Goal: Transaction & Acquisition: Subscribe to service/newsletter

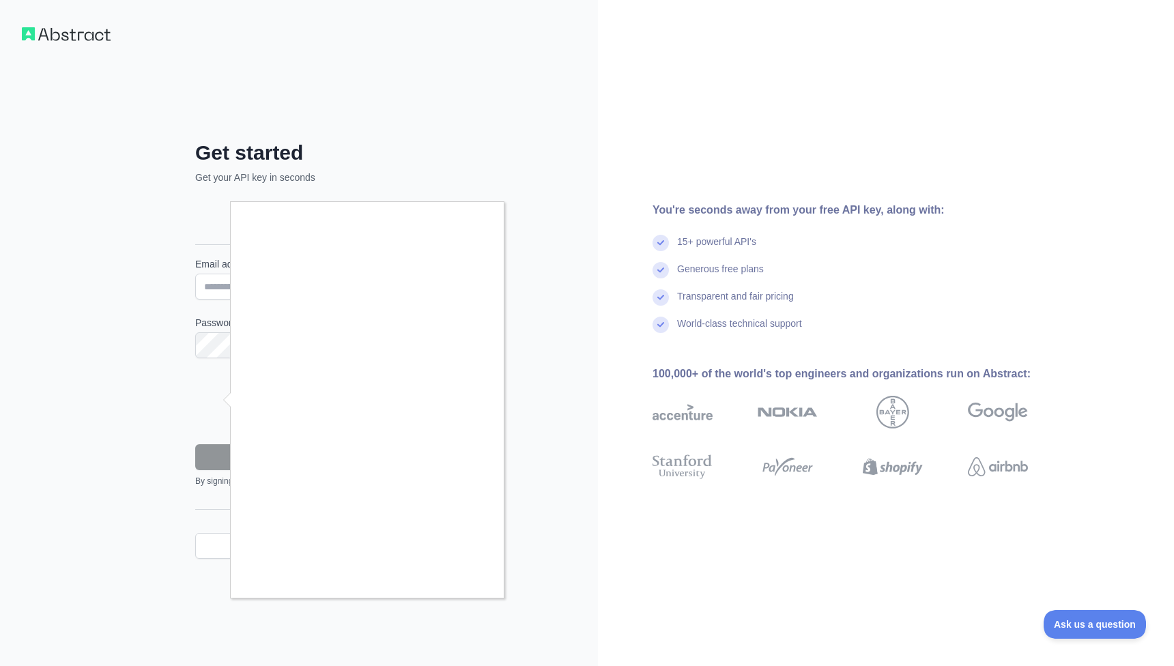
click at [220, 349] on div at bounding box center [587, 333] width 1174 height 666
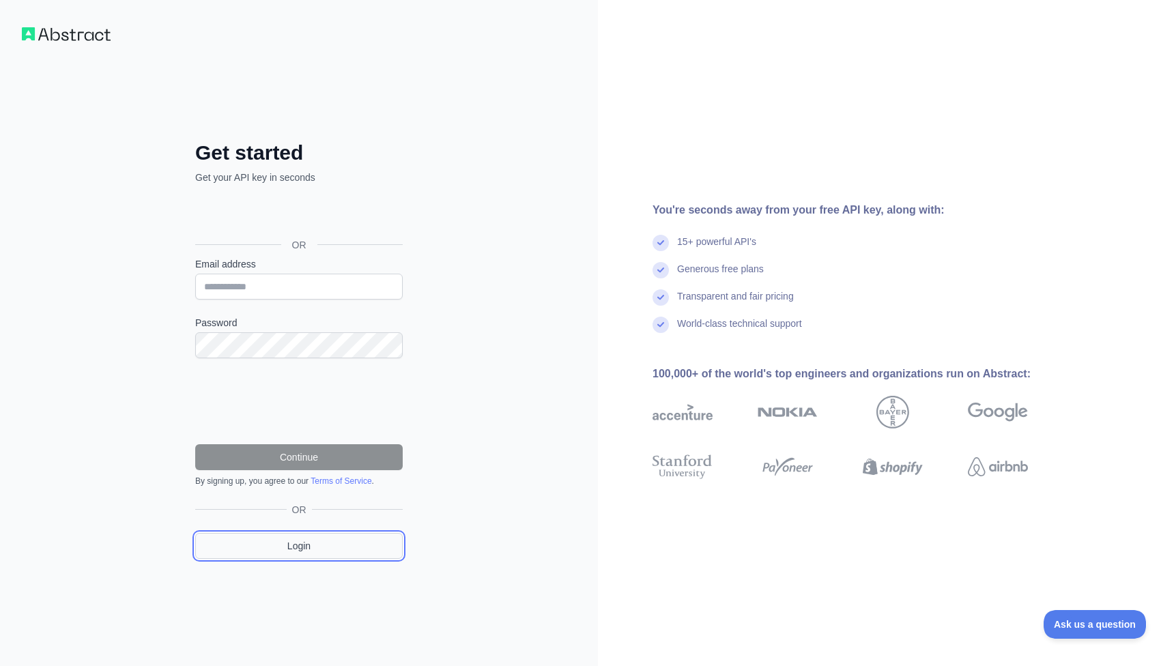
click at [326, 546] on link "Login" at bounding box center [298, 546] width 207 height 26
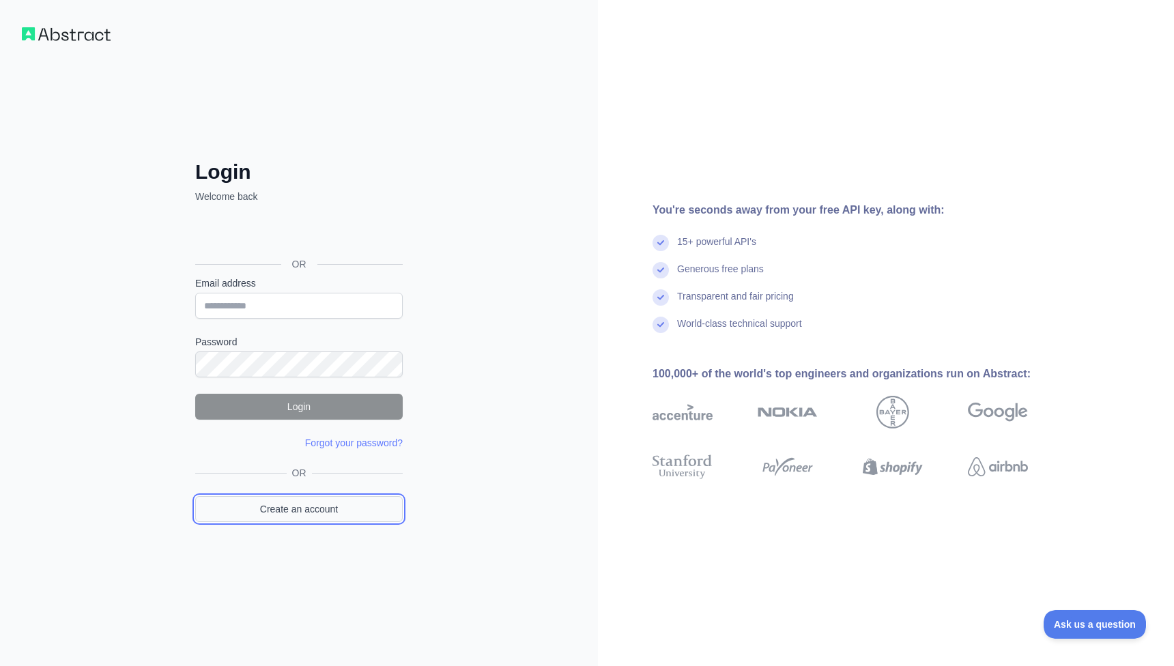
click at [318, 502] on link "Create an account" at bounding box center [298, 509] width 207 height 26
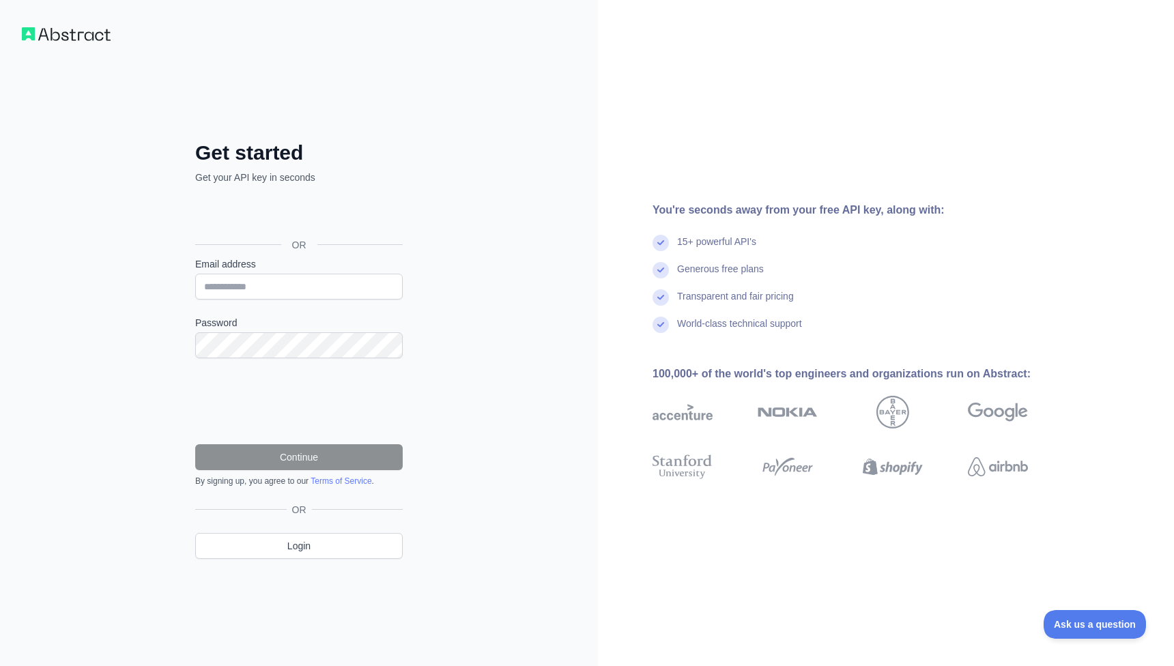
click at [84, 47] on div "Get started Get your API key in seconds OR Email address Password Continue By s…" at bounding box center [299, 333] width 598 height 666
click at [86, 34] on img at bounding box center [66, 34] width 89 height 14
click at [233, 294] on input "Email address" at bounding box center [298, 287] width 207 height 26
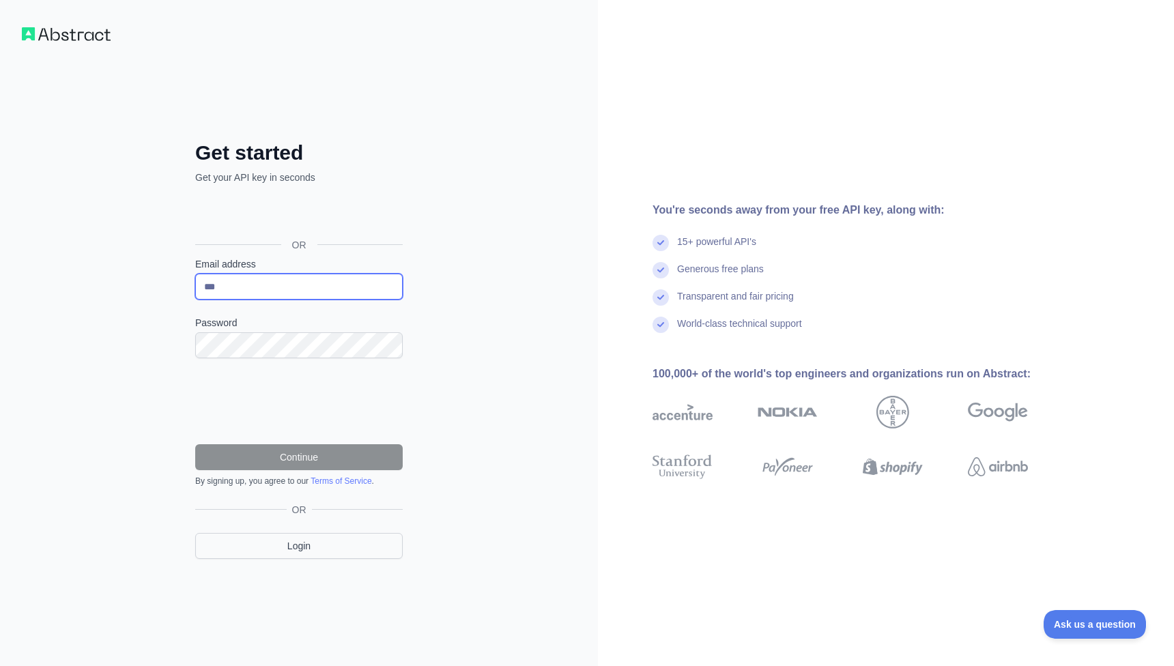
type input "***"
click at [327, 553] on link "Login" at bounding box center [298, 546] width 207 height 26
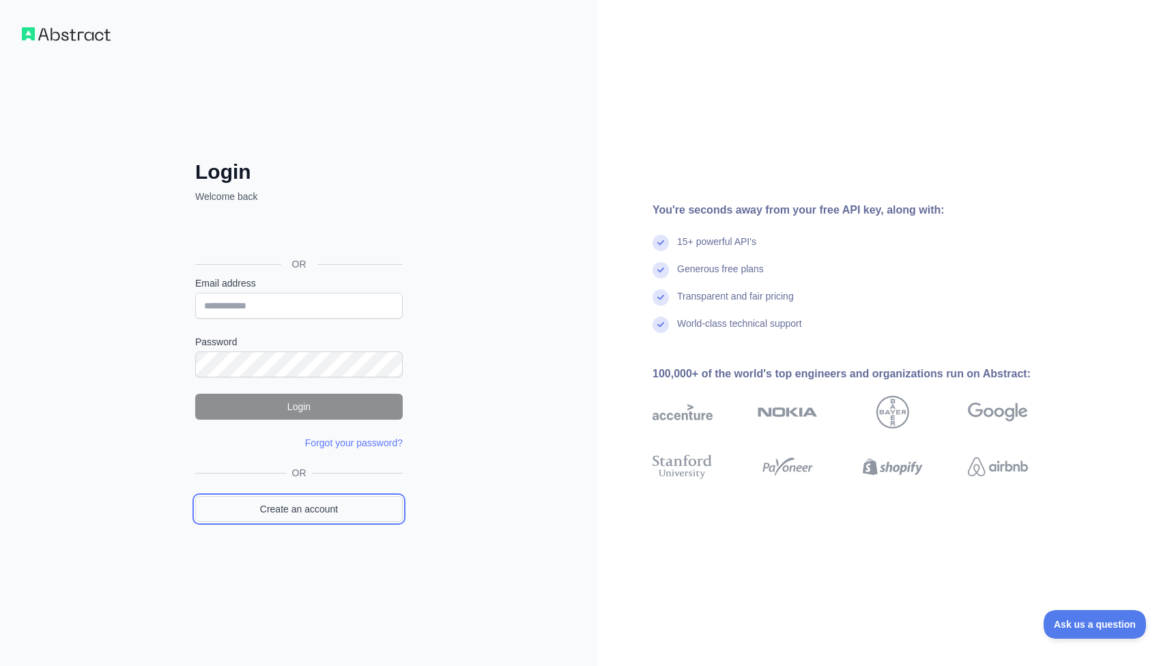
click at [287, 508] on link "Create an account" at bounding box center [298, 509] width 207 height 26
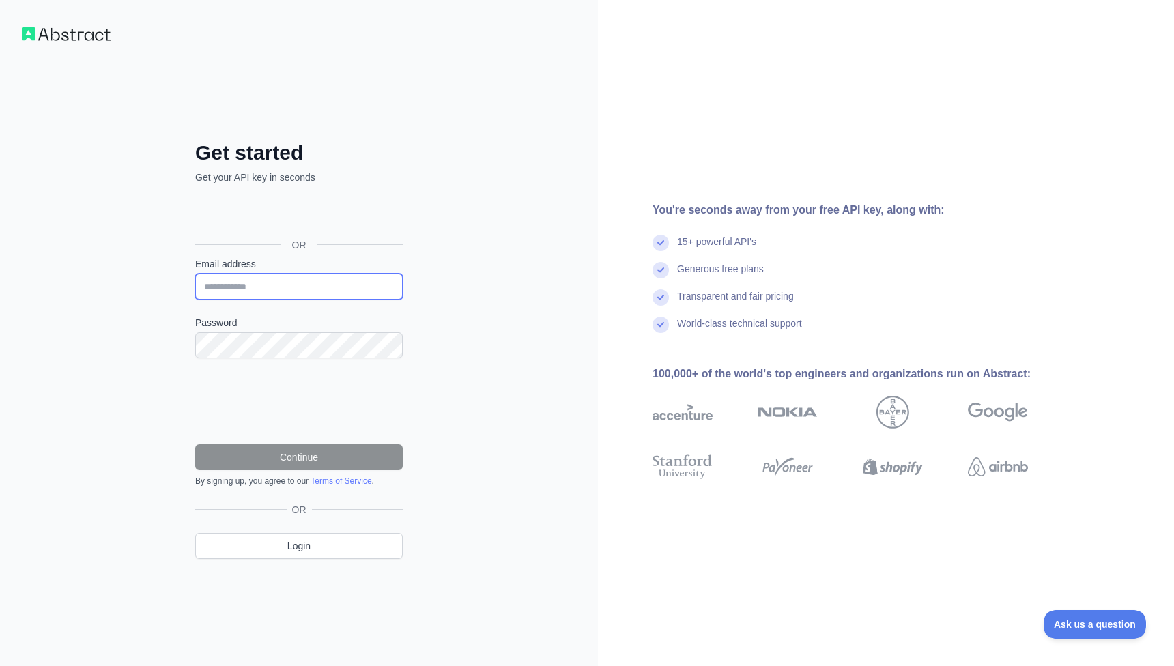
click at [259, 279] on input "Email address" at bounding box center [298, 287] width 207 height 26
type input "**********"
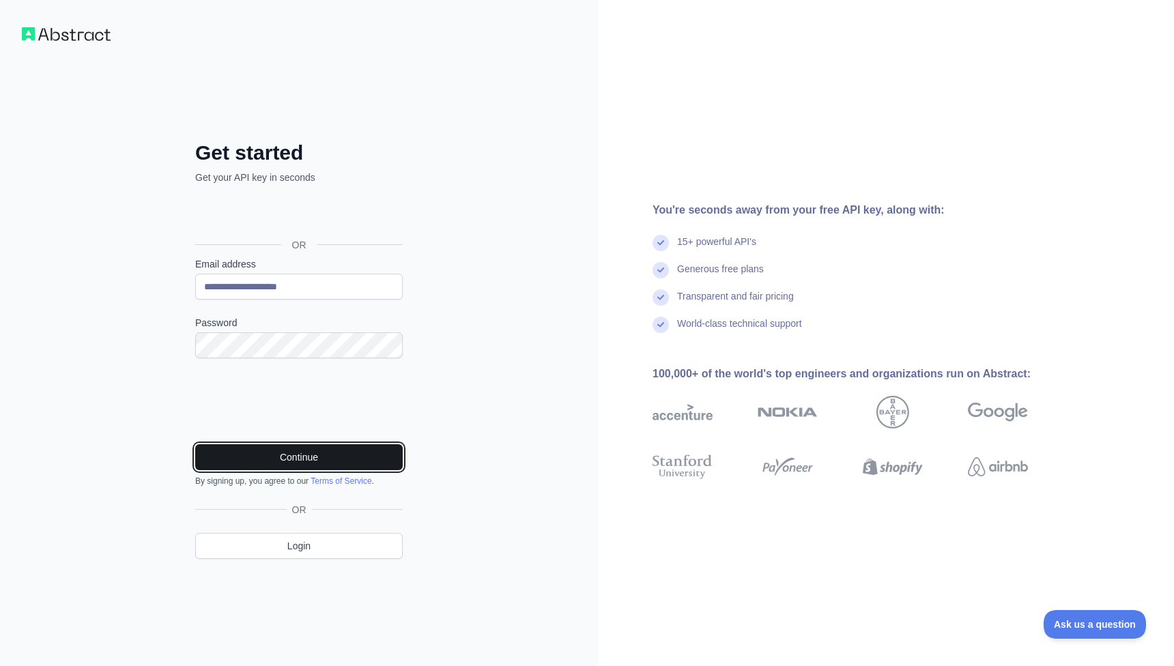
click at [368, 461] on button "Continue" at bounding box center [298, 457] width 207 height 26
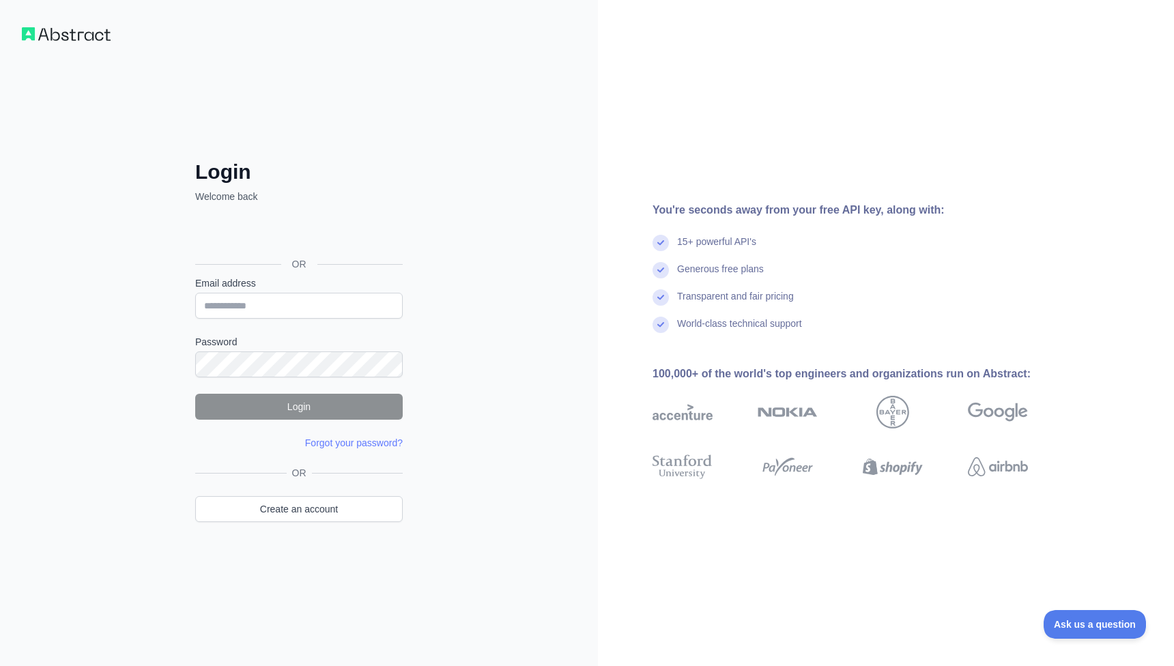
click at [76, 42] on div "Login Welcome back OR Email address Password Login Forgot your password? Please…" at bounding box center [299, 333] width 598 height 666
click at [72, 29] on img at bounding box center [66, 34] width 89 height 14
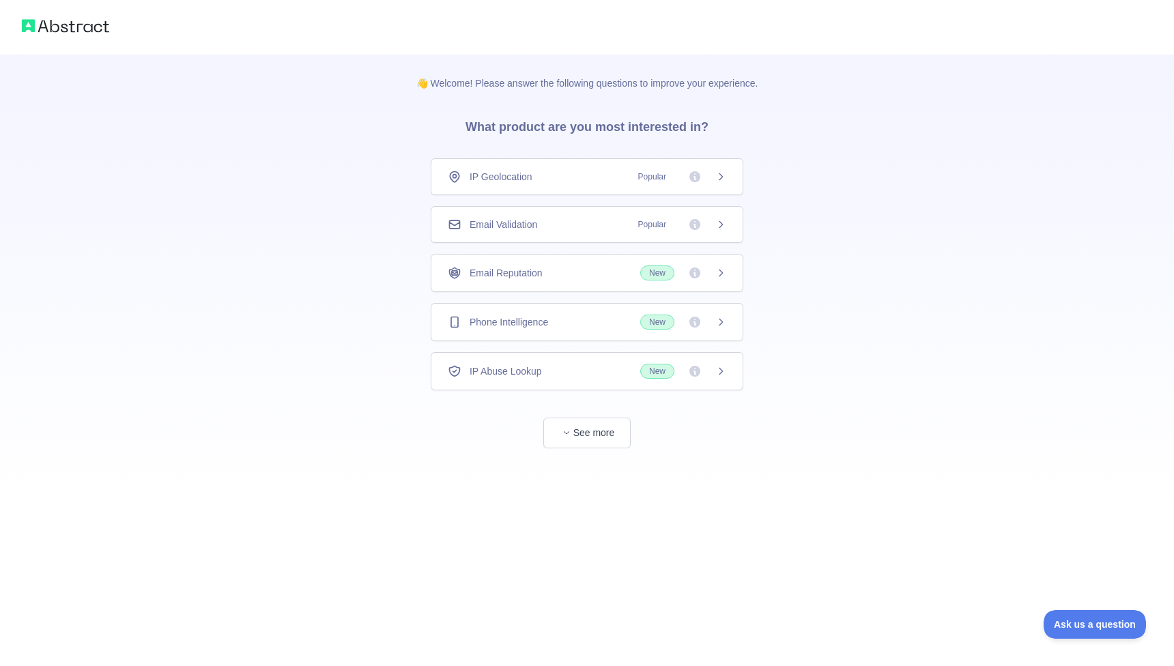
click at [568, 166] on div "IP Geolocation Popular" at bounding box center [587, 176] width 312 height 37
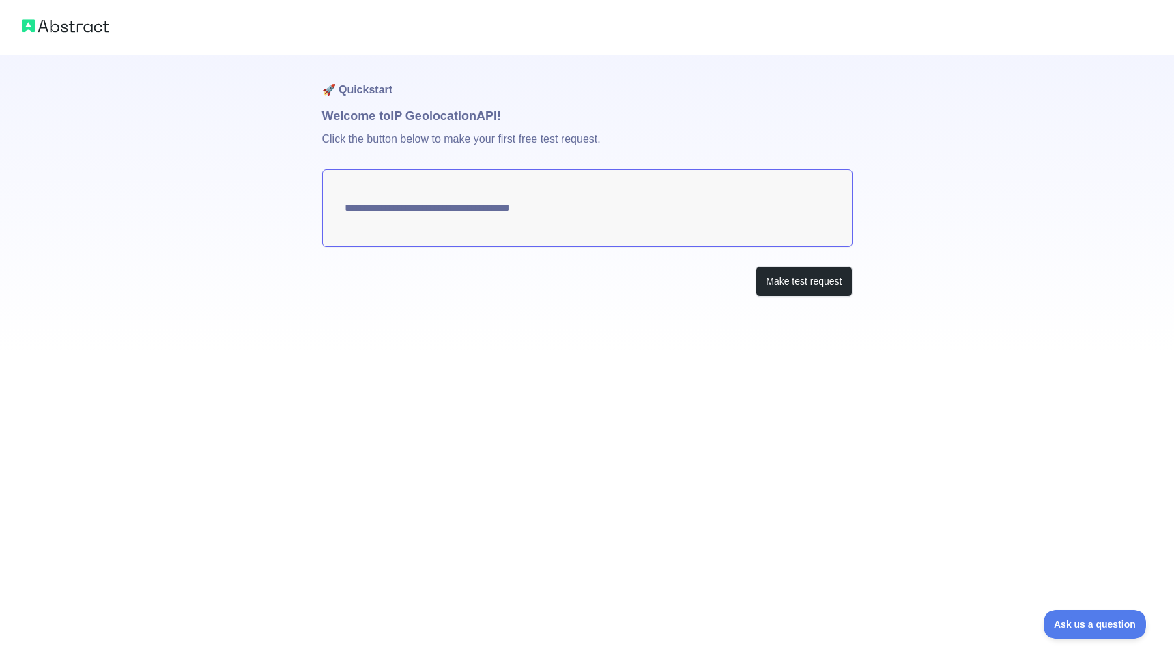
type textarea "**********"
click at [774, 287] on button "Make test request" at bounding box center [803, 281] width 96 height 31
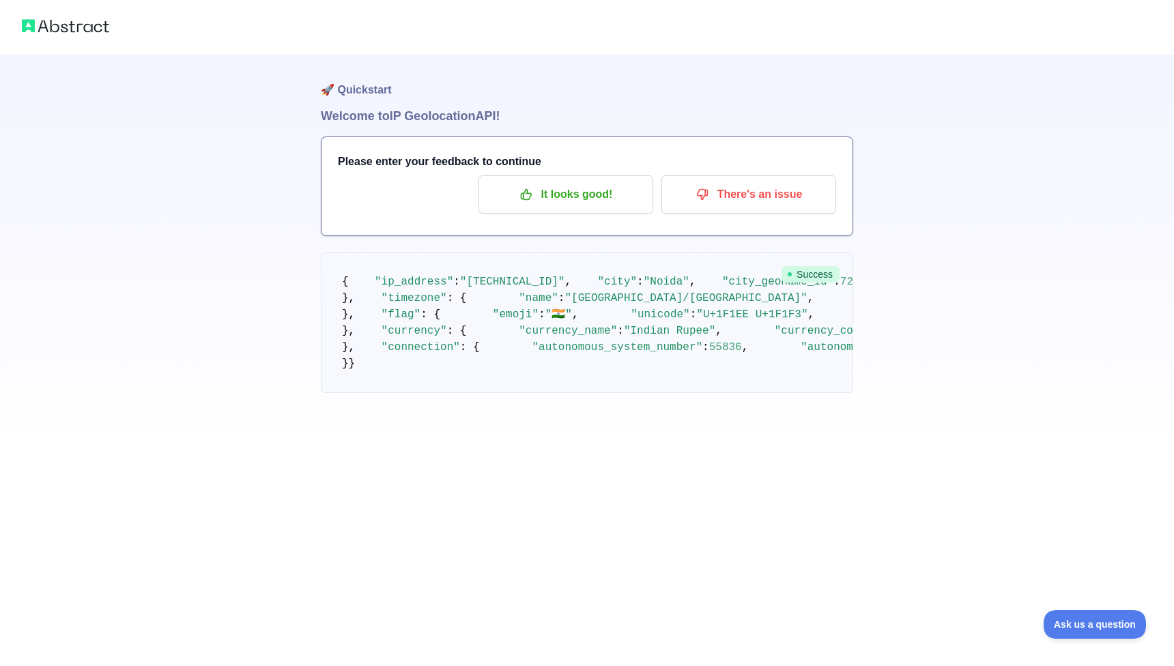
click at [513, 357] on pre "{ "ip_address" : "[TECHNICAL_ID]" , "city" : "[GEOGRAPHIC_DATA]" , "city_geonam…" at bounding box center [587, 322] width 532 height 141
click at [742, 184] on p "There's an issue" at bounding box center [748, 194] width 154 height 23
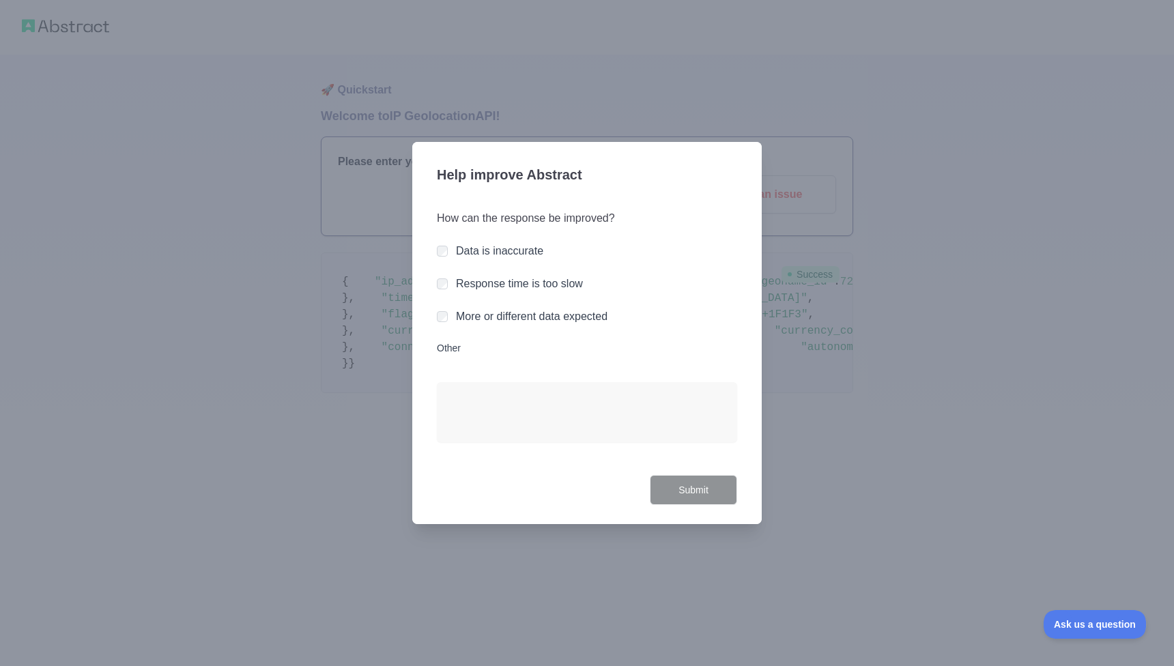
click at [441, 241] on div "How can the response be improved? Data is inaccurate Response time is too slow …" at bounding box center [587, 334] width 300 height 281
click at [442, 243] on div "Data is inaccurate" at bounding box center [587, 251] width 300 height 16
click at [710, 495] on button "Submit" at bounding box center [693, 490] width 87 height 31
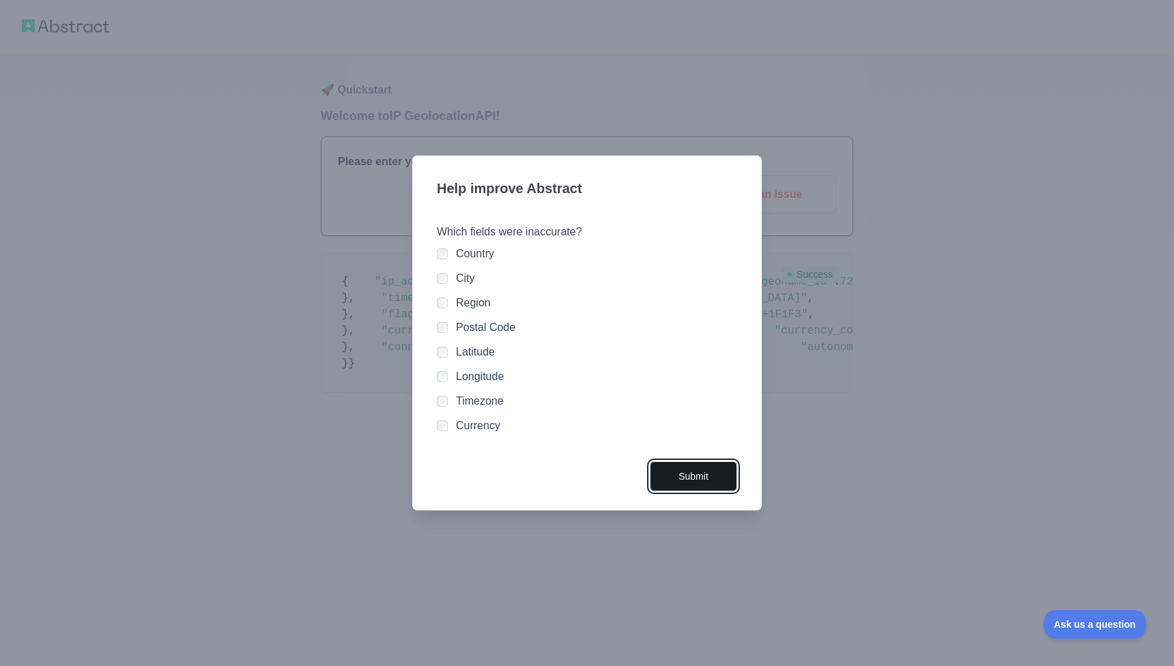
click at [677, 481] on button "Submit" at bounding box center [693, 476] width 87 height 31
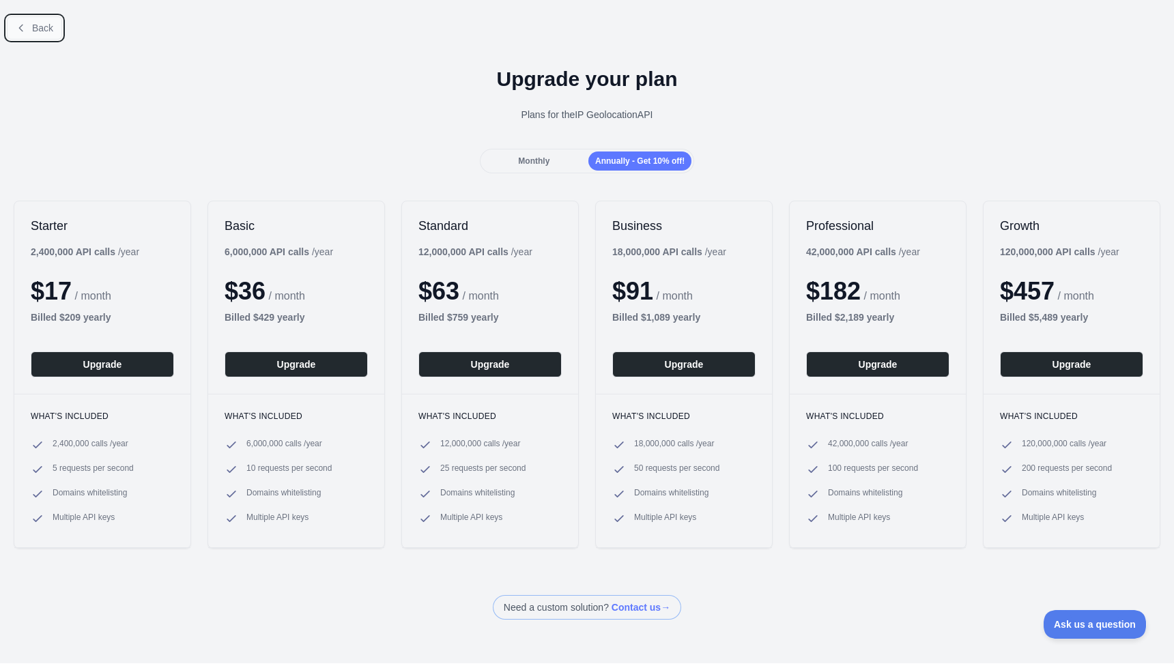
click at [51, 31] on span "Back" at bounding box center [42, 28] width 21 height 11
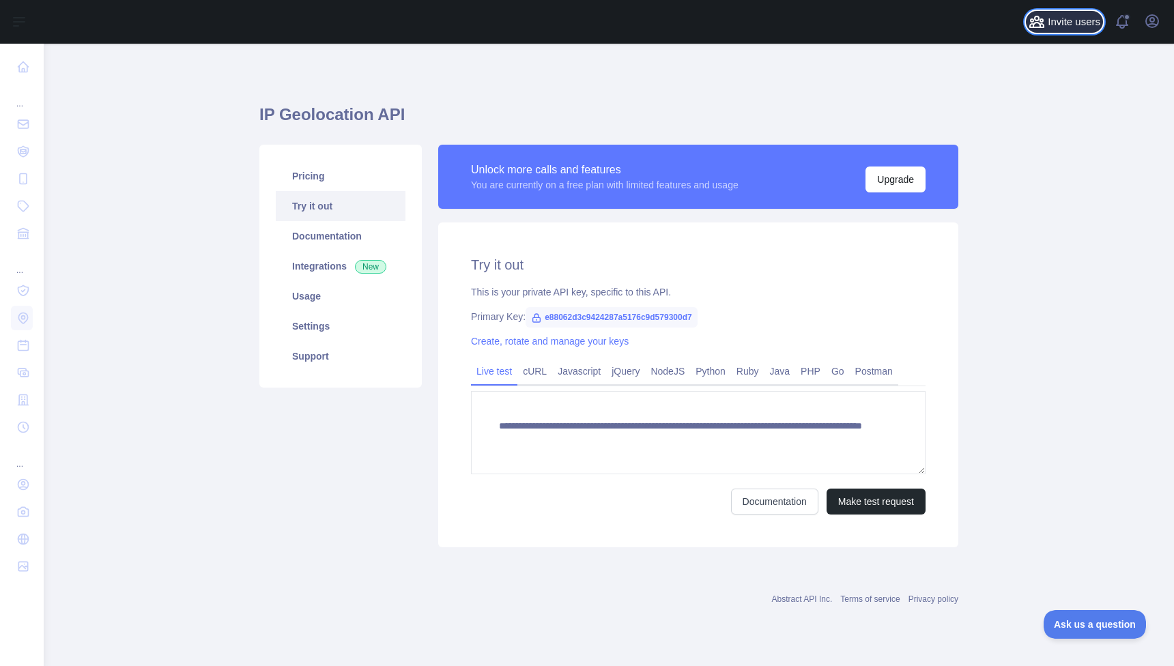
click at [1076, 23] on span "Invite users" at bounding box center [1073, 22] width 53 height 16
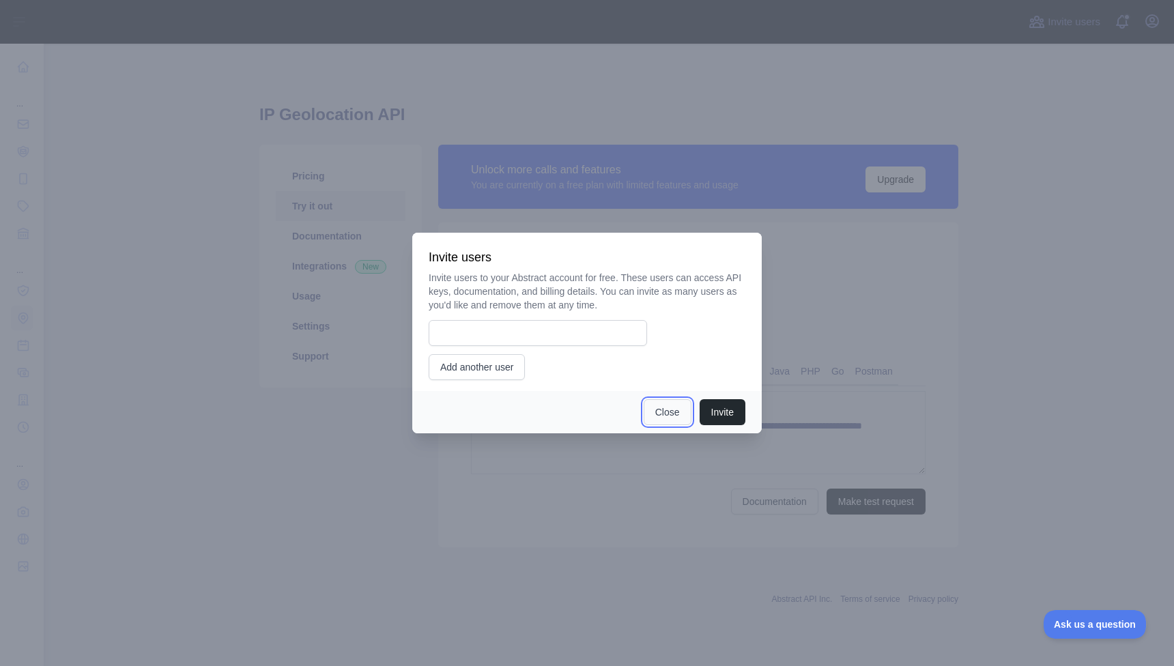
click at [662, 418] on button "Close" at bounding box center [667, 412] width 48 height 26
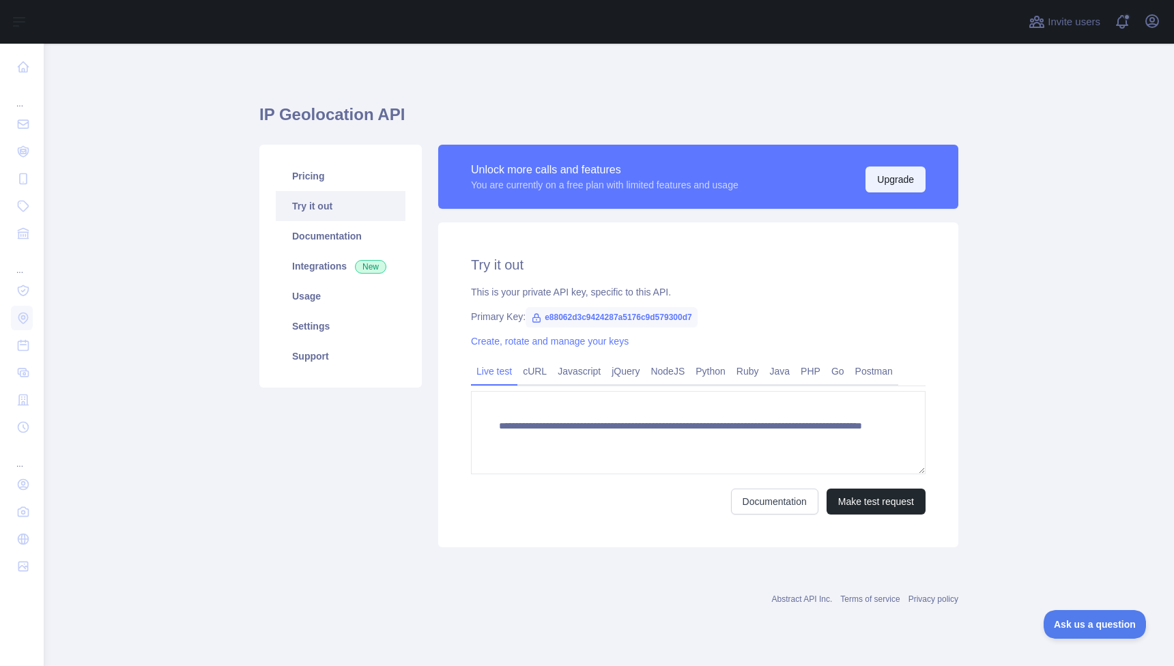
click at [914, 179] on button "Upgrade" at bounding box center [895, 179] width 60 height 26
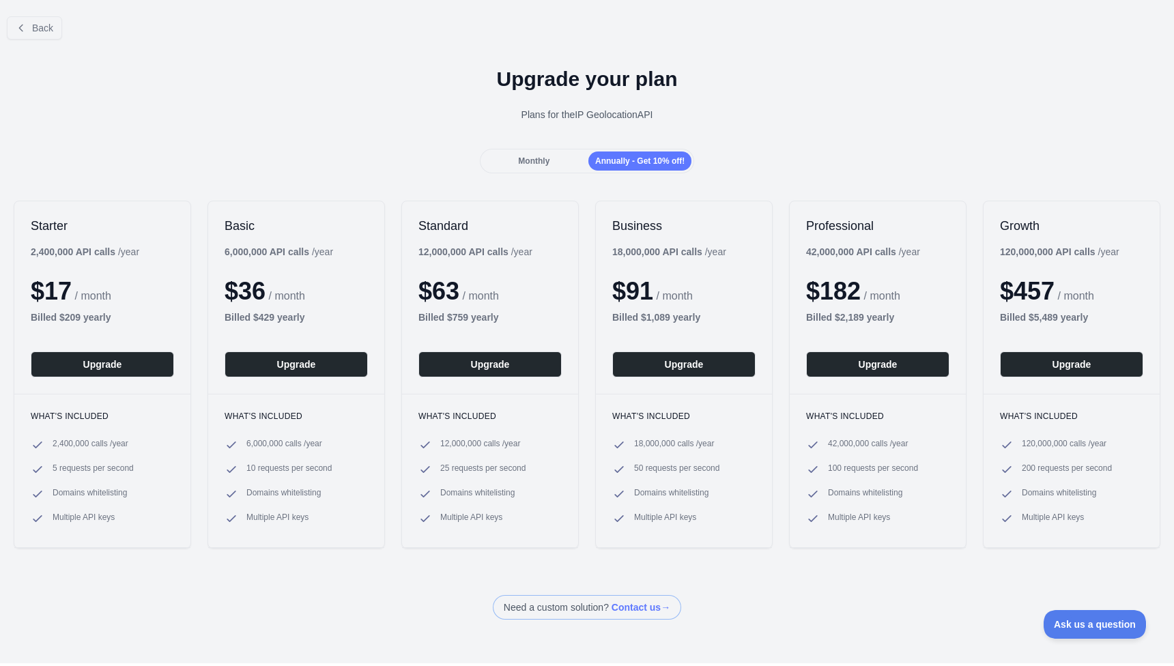
click at [30, 40] on div "Back" at bounding box center [587, 27] width 1174 height 45
click at [29, 32] on button "Back" at bounding box center [34, 27] width 55 height 23
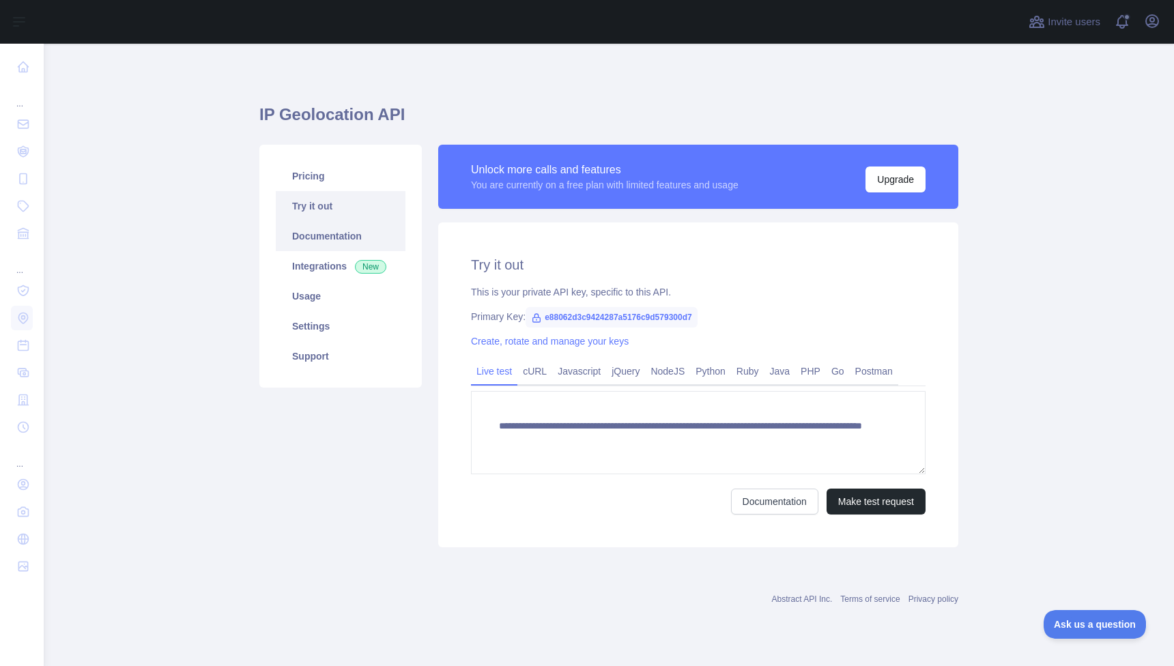
click at [353, 239] on link "Documentation" at bounding box center [341, 236] width 130 height 30
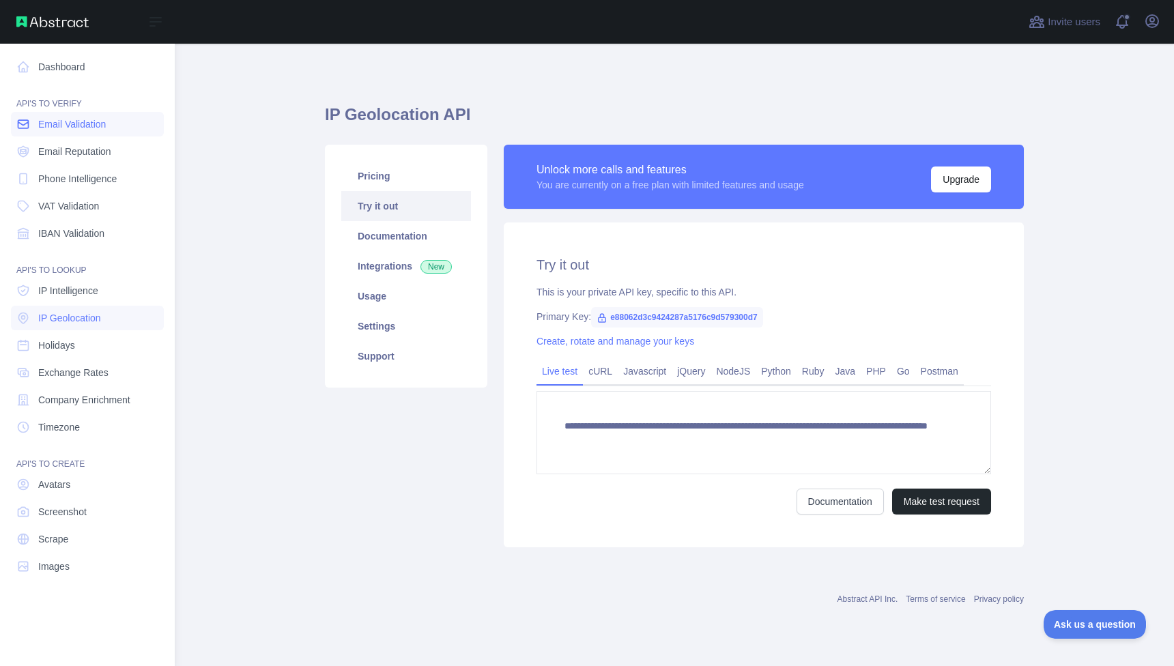
click at [33, 129] on link "Email Validation" at bounding box center [87, 124] width 153 height 25
click at [108, 158] on span "Email Reputation" at bounding box center [74, 152] width 73 height 14
click at [69, 143] on link "Email Reputation" at bounding box center [87, 151] width 153 height 25
click at [65, 123] on span "Email Validation" at bounding box center [72, 124] width 68 height 14
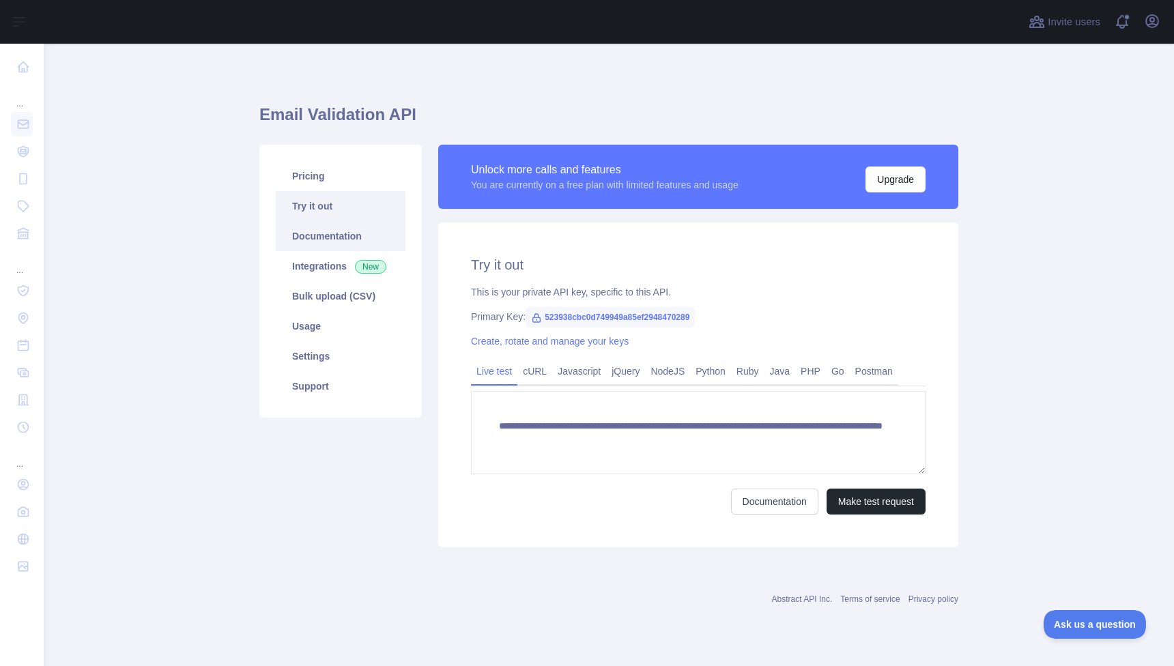
click at [332, 248] on link "Documentation" at bounding box center [341, 236] width 130 height 30
